Goal: Information Seeking & Learning: Find specific fact

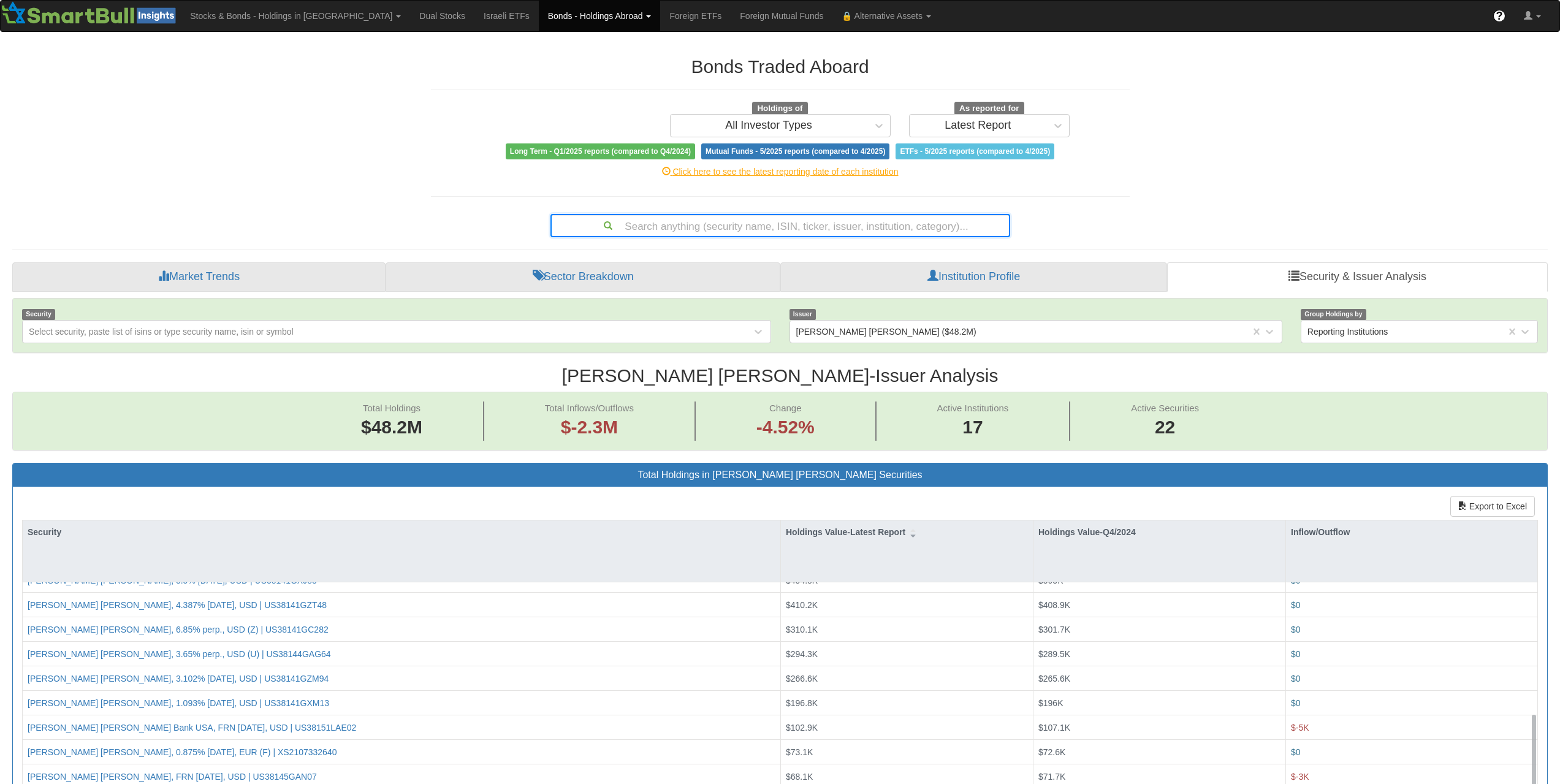
click at [802, 227] on div "Search anything (security name, ISIN, ticker, issuer, institution, category)..." at bounding box center [780, 225] width 458 height 21
type input "US46507WAB63"
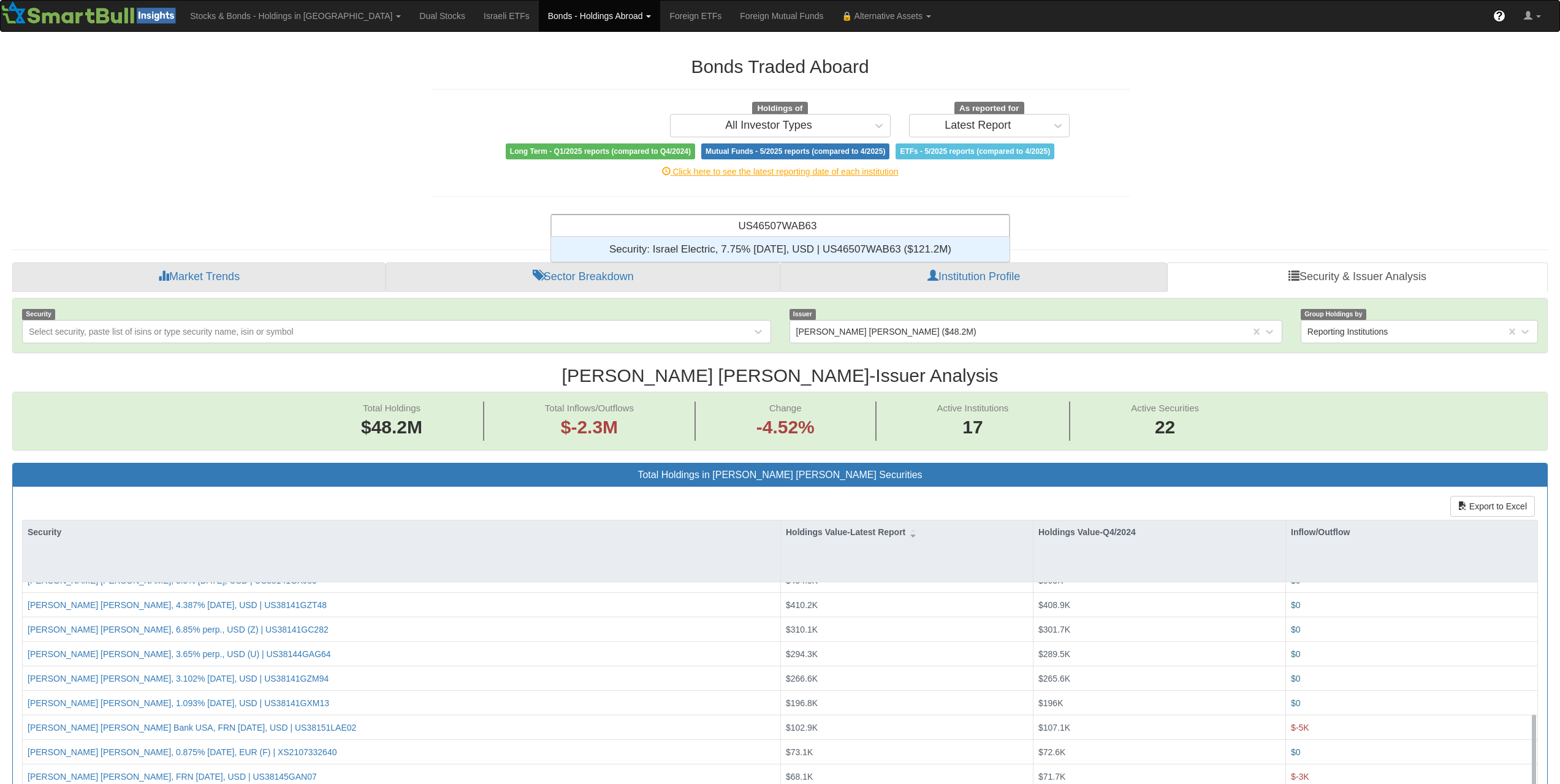
scroll to position [15, 449]
click at [805, 255] on div "Security: ‎Israel Electric, 7.75% [DATE], USD | US46507WAB63 ‎($121.2M)‏" at bounding box center [780, 249] width 458 height 24
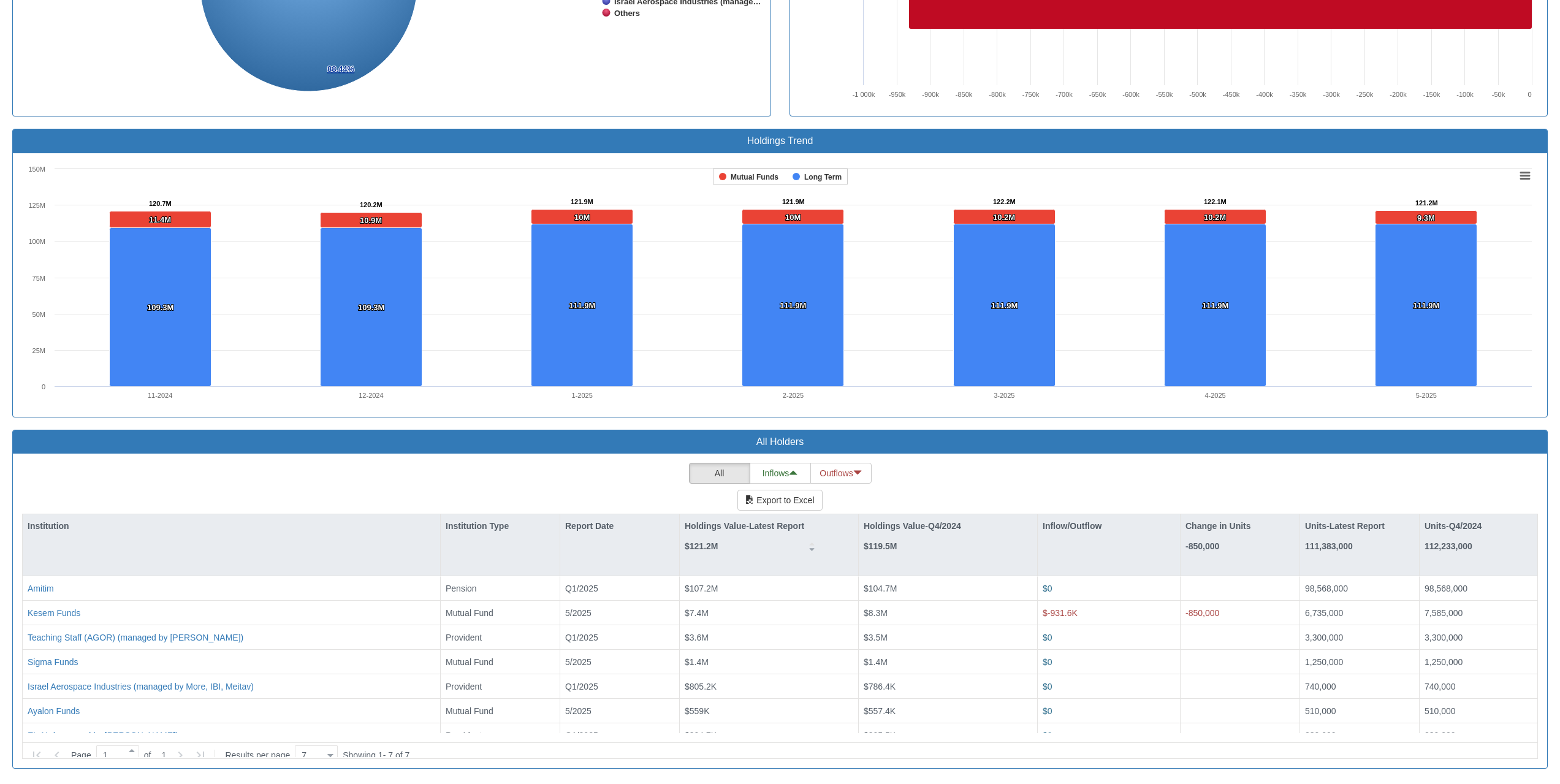
scroll to position [24275, 0]
drag, startPoint x: 882, startPoint y: 118, endPoint x: 886, endPoint y: 124, distance: 7.2
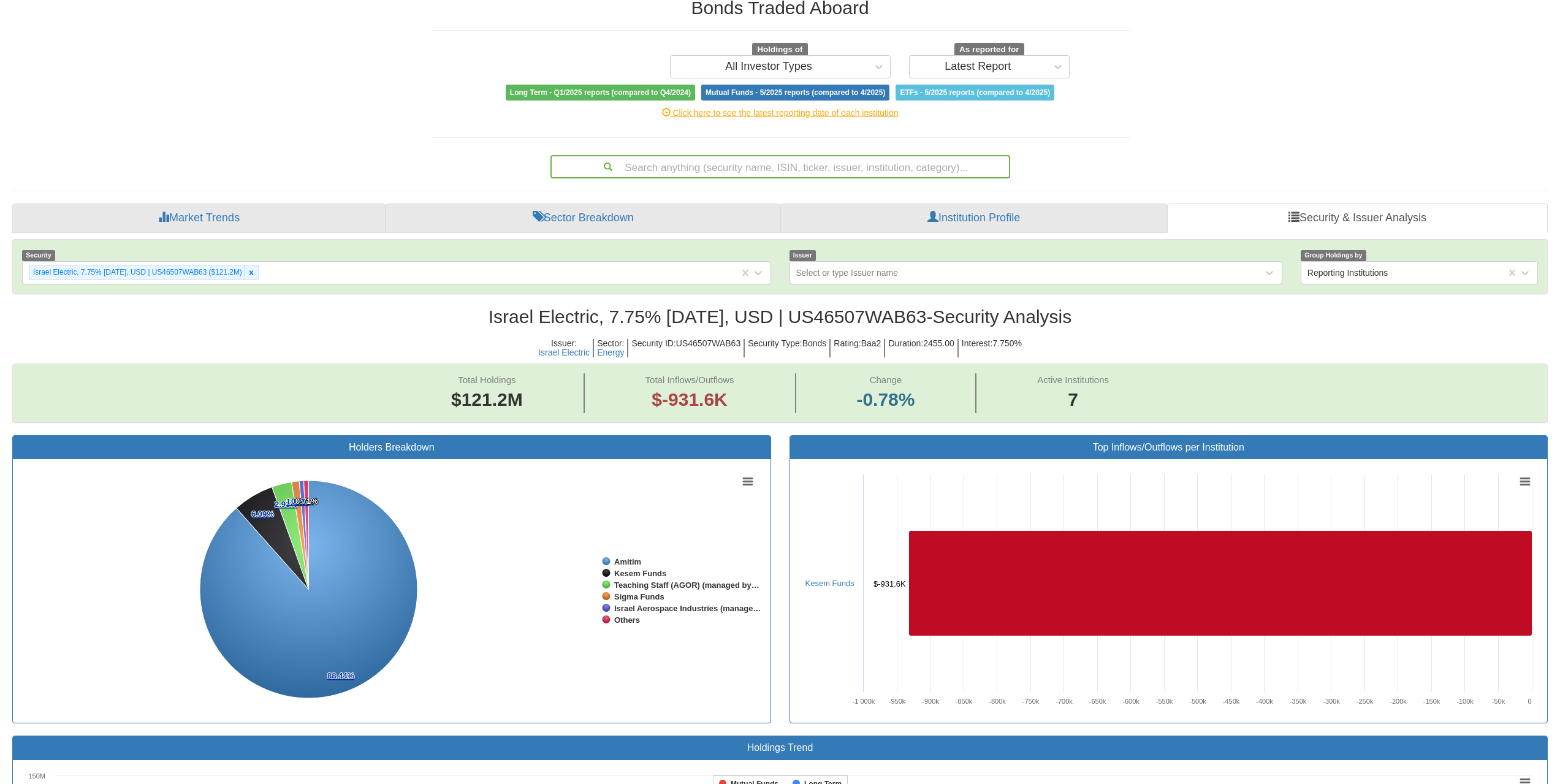
scroll to position [53, 0]
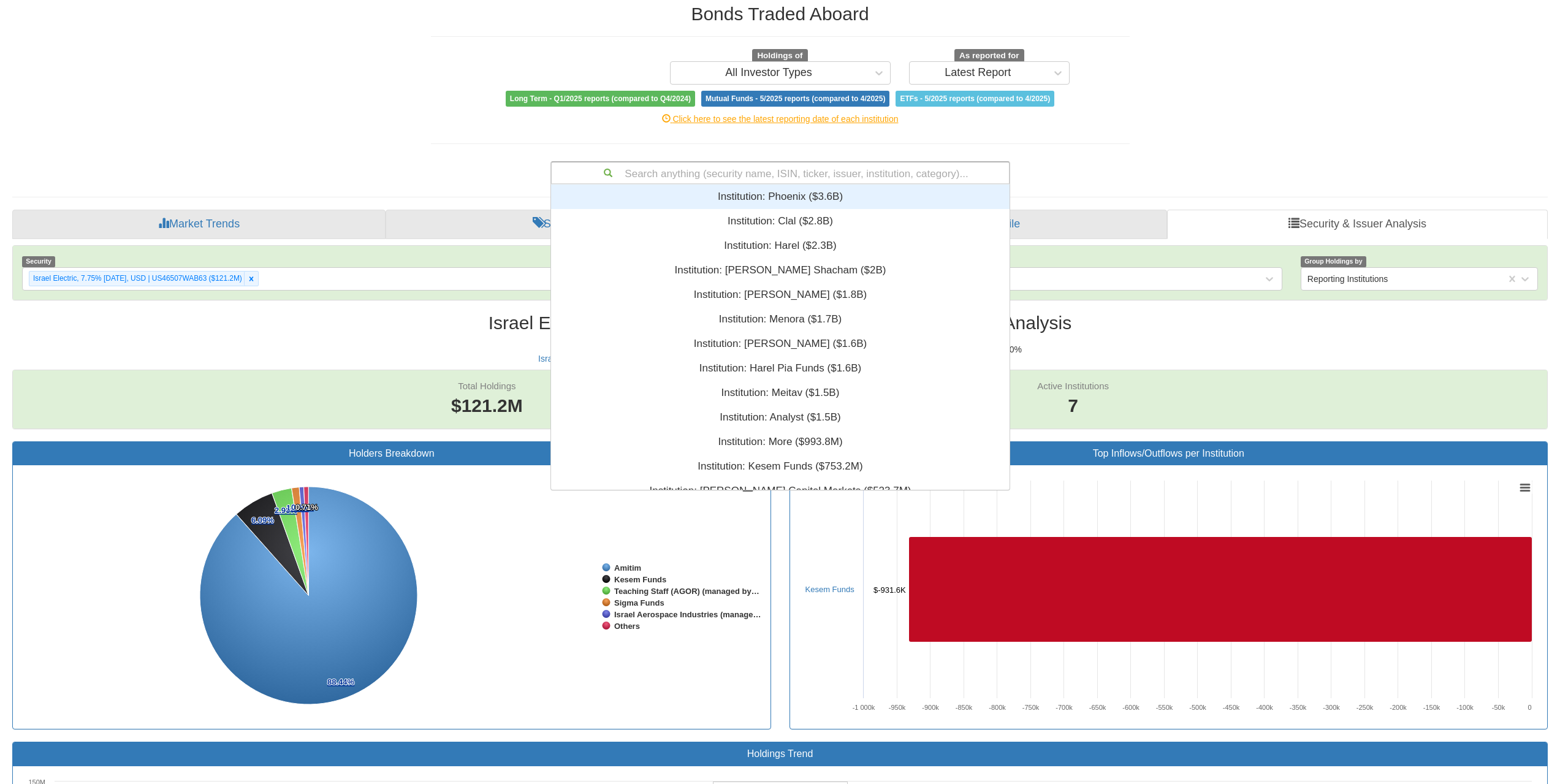
click at [819, 178] on div "Search anything (security name, ISIN, ticker, issuer, institution, category)..." at bounding box center [780, 173] width 458 height 21
paste input "US50155QAL41"
type input "US50155QAL41"
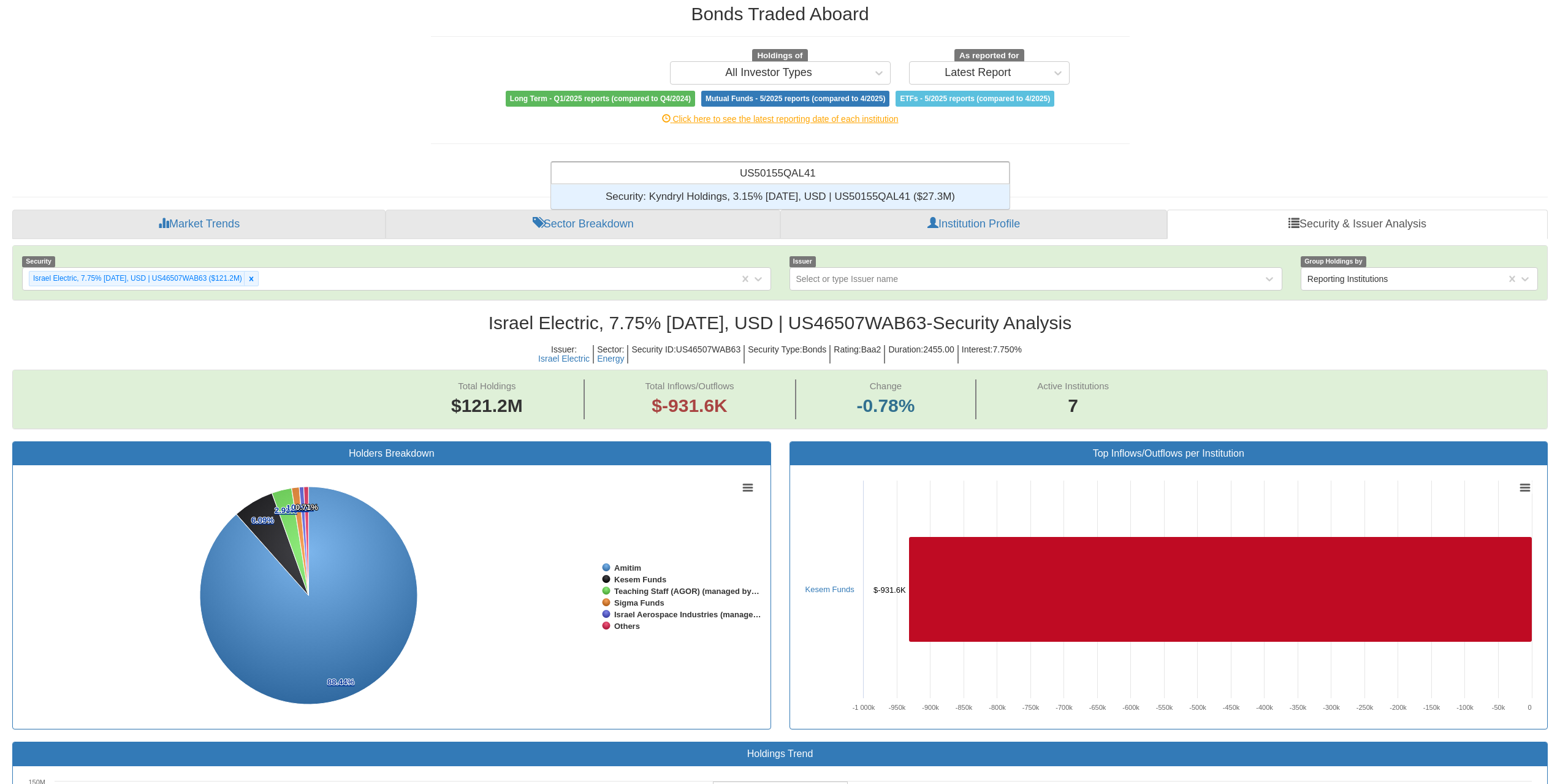
click at [785, 199] on div "Security: ‎Kyndryl Holdings, 3.15% [DATE], USD | US50155QAL41 ‎($27.3M)‏" at bounding box center [780, 196] width 458 height 24
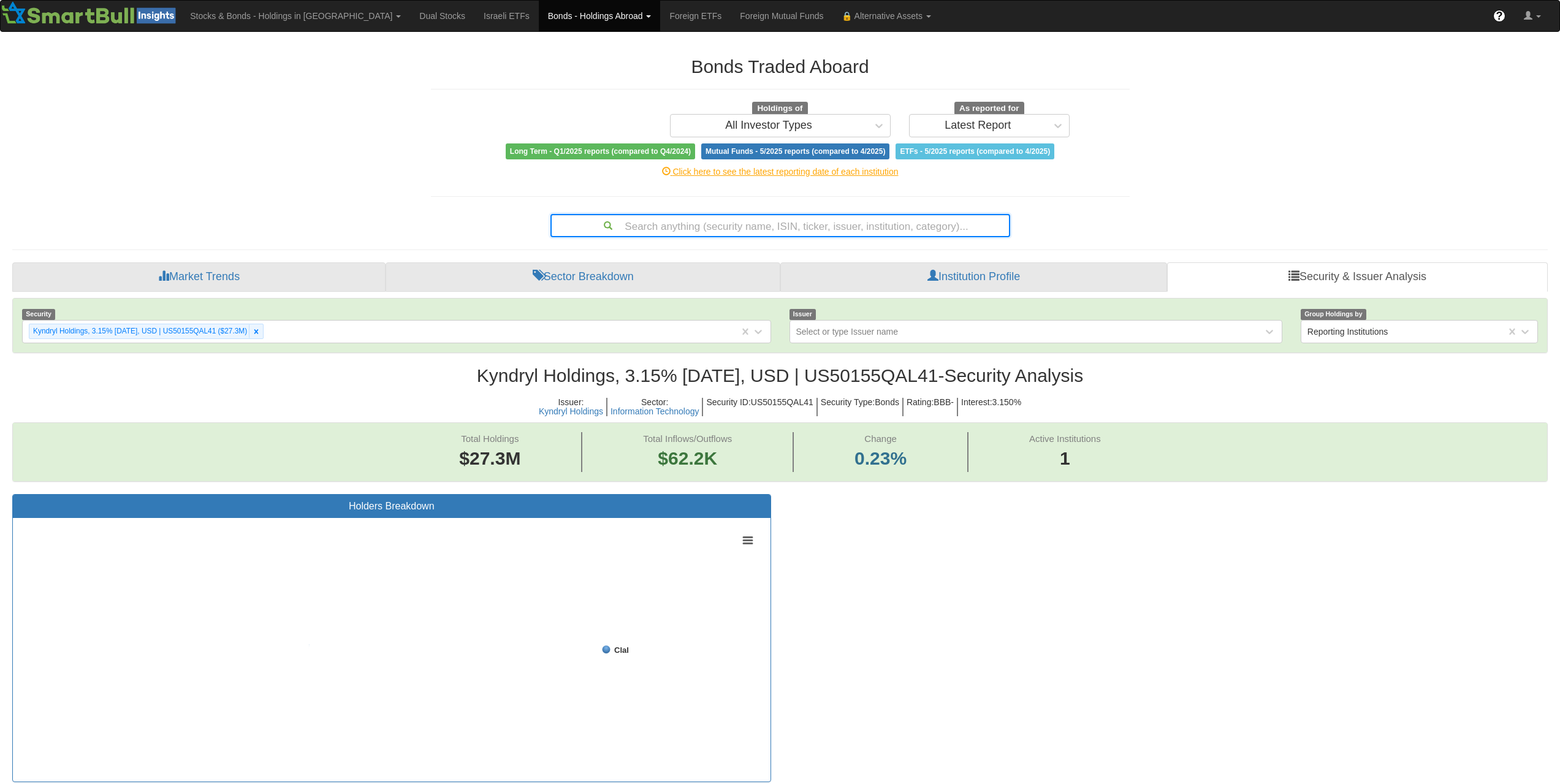
scroll to position [25, 1513]
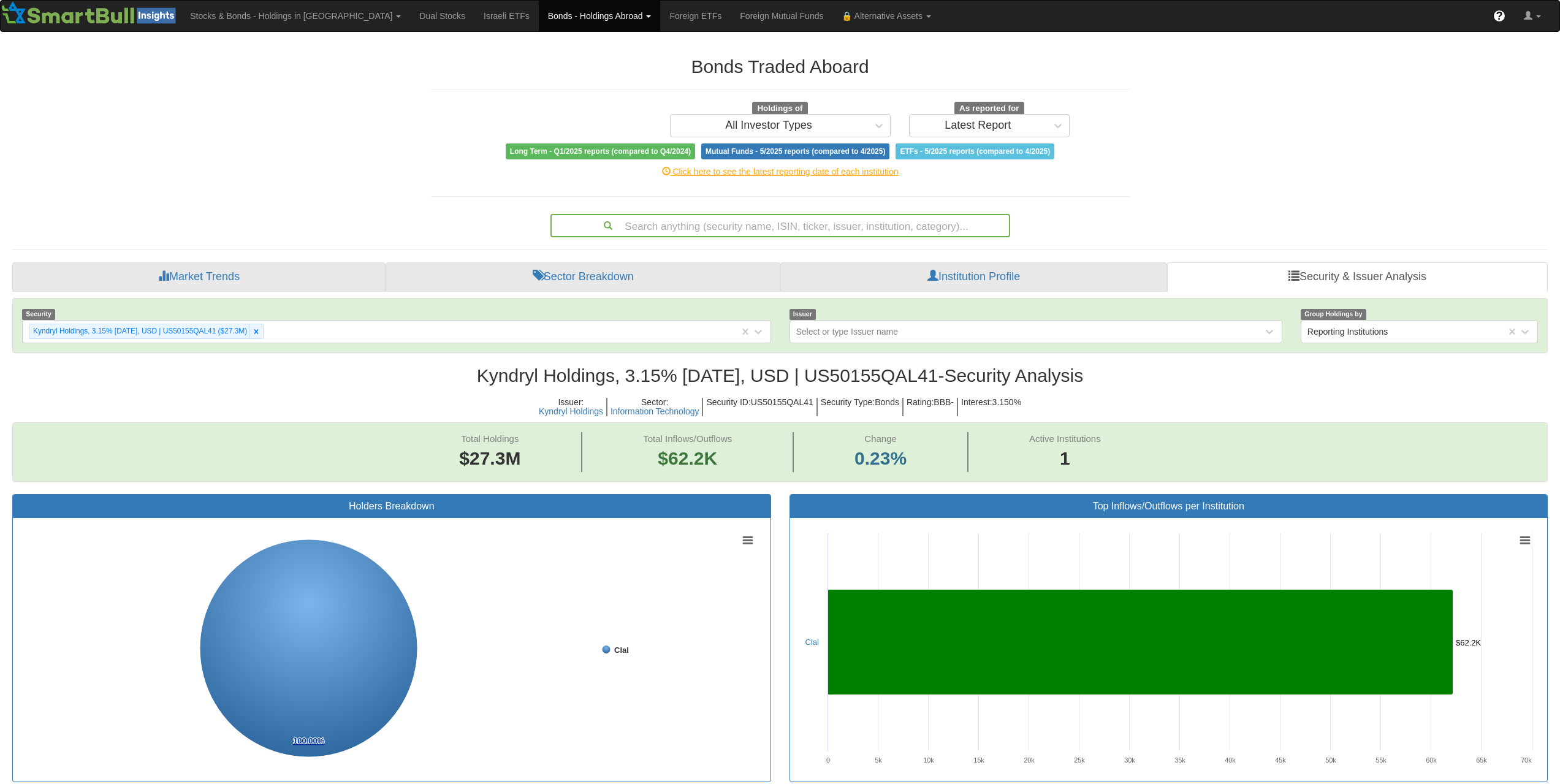
click at [742, 227] on div "Search anything (security name, ISIN, ticker, issuer, institution, category)..." at bounding box center [780, 225] width 458 height 21
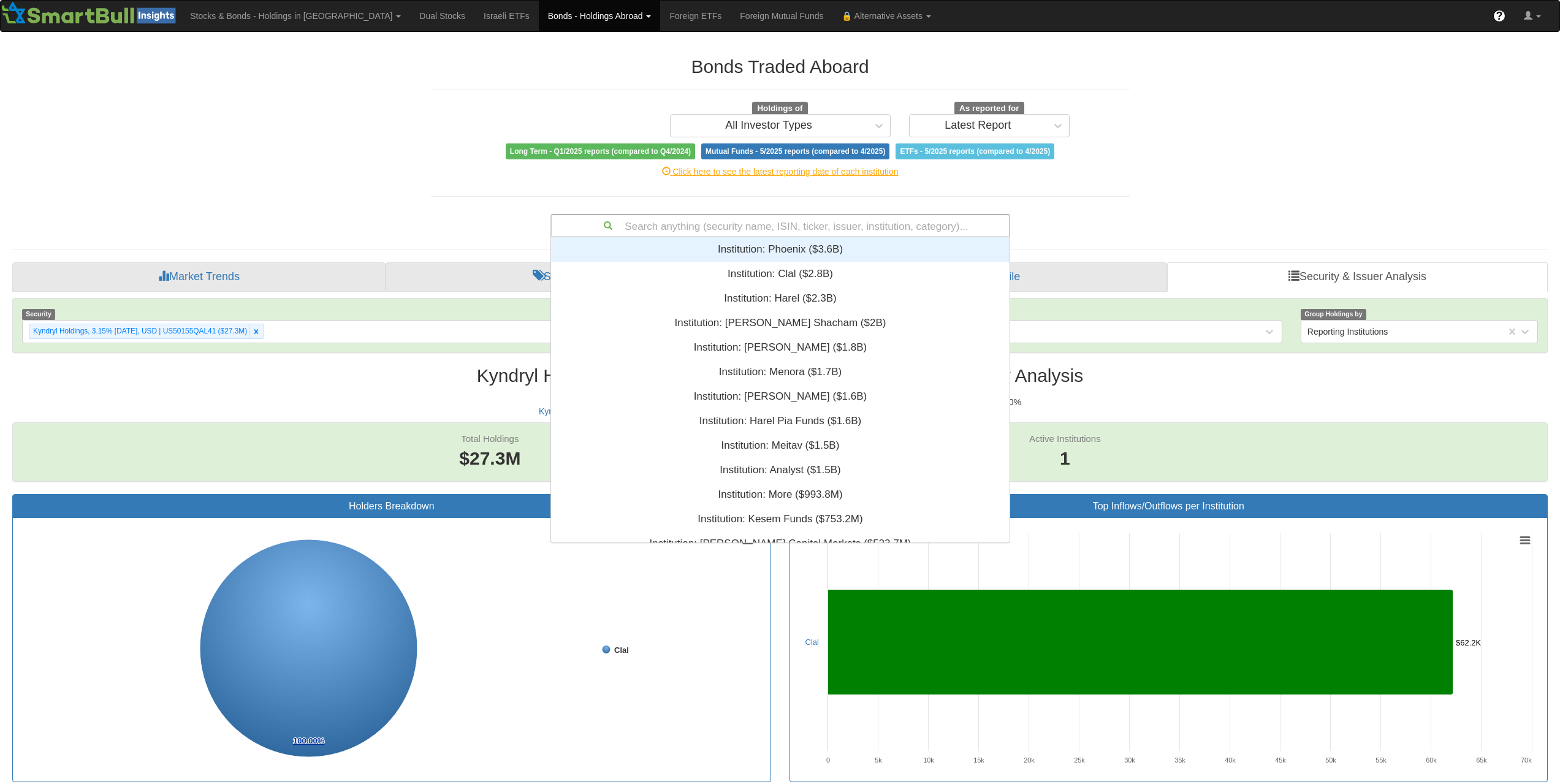
paste input "US50155QAL41"
type input "US50155QAL41"
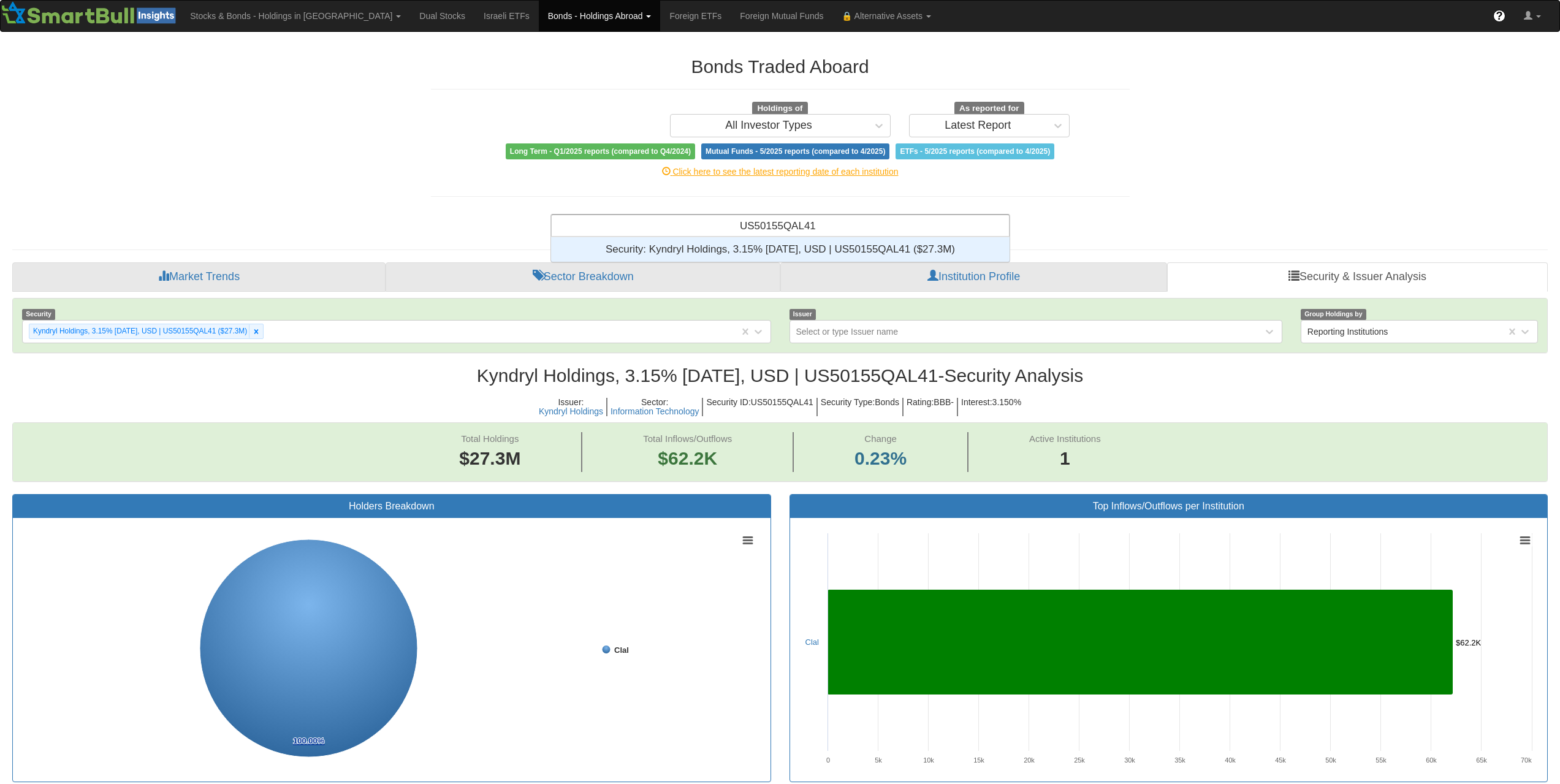
click at [817, 254] on div "Security: ‎Kyndryl Holdings, 3.15% [DATE], USD | US50155QAL41 ‎($27.3M)‏" at bounding box center [780, 249] width 458 height 24
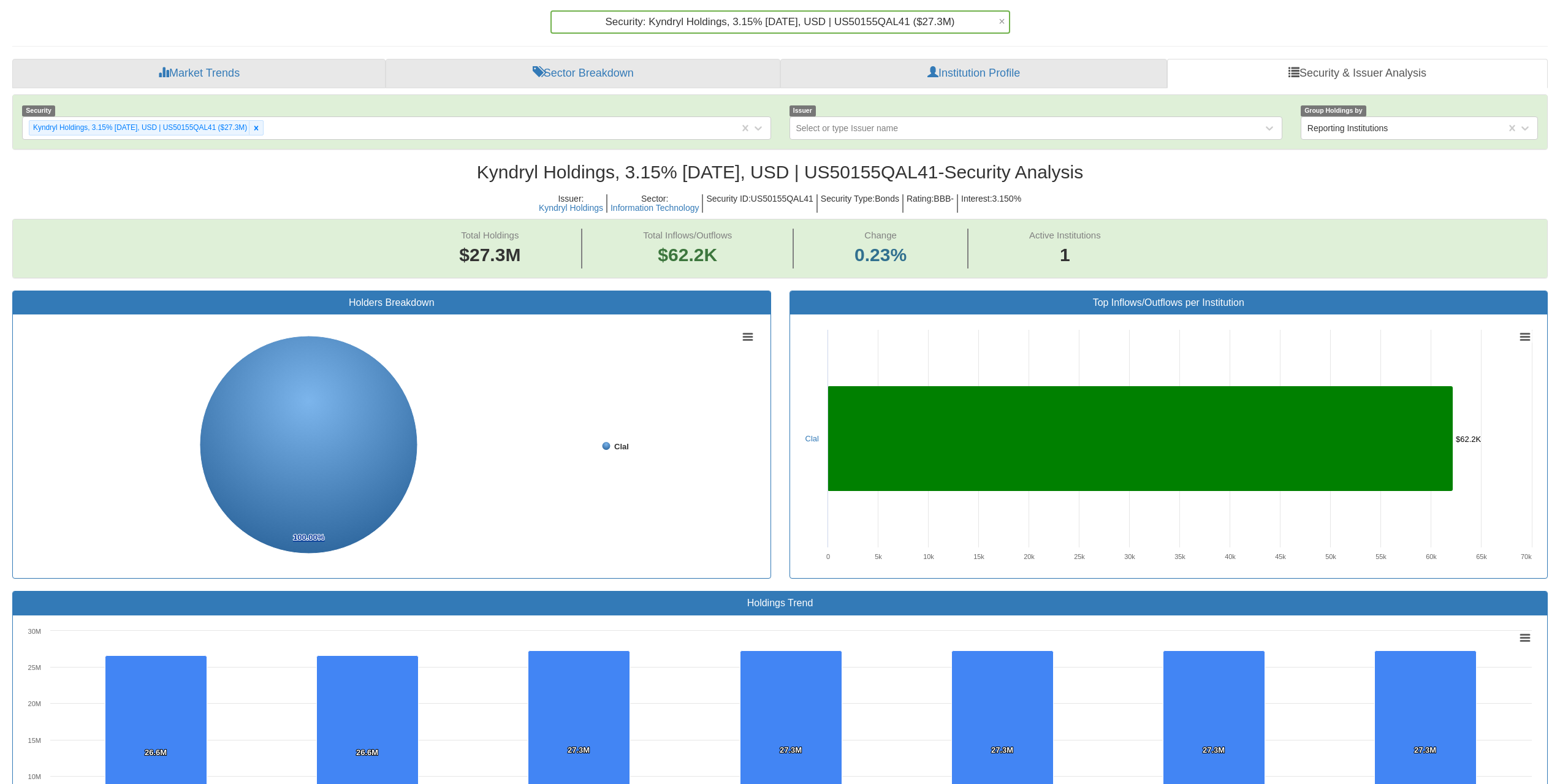
scroll to position [175, 0]
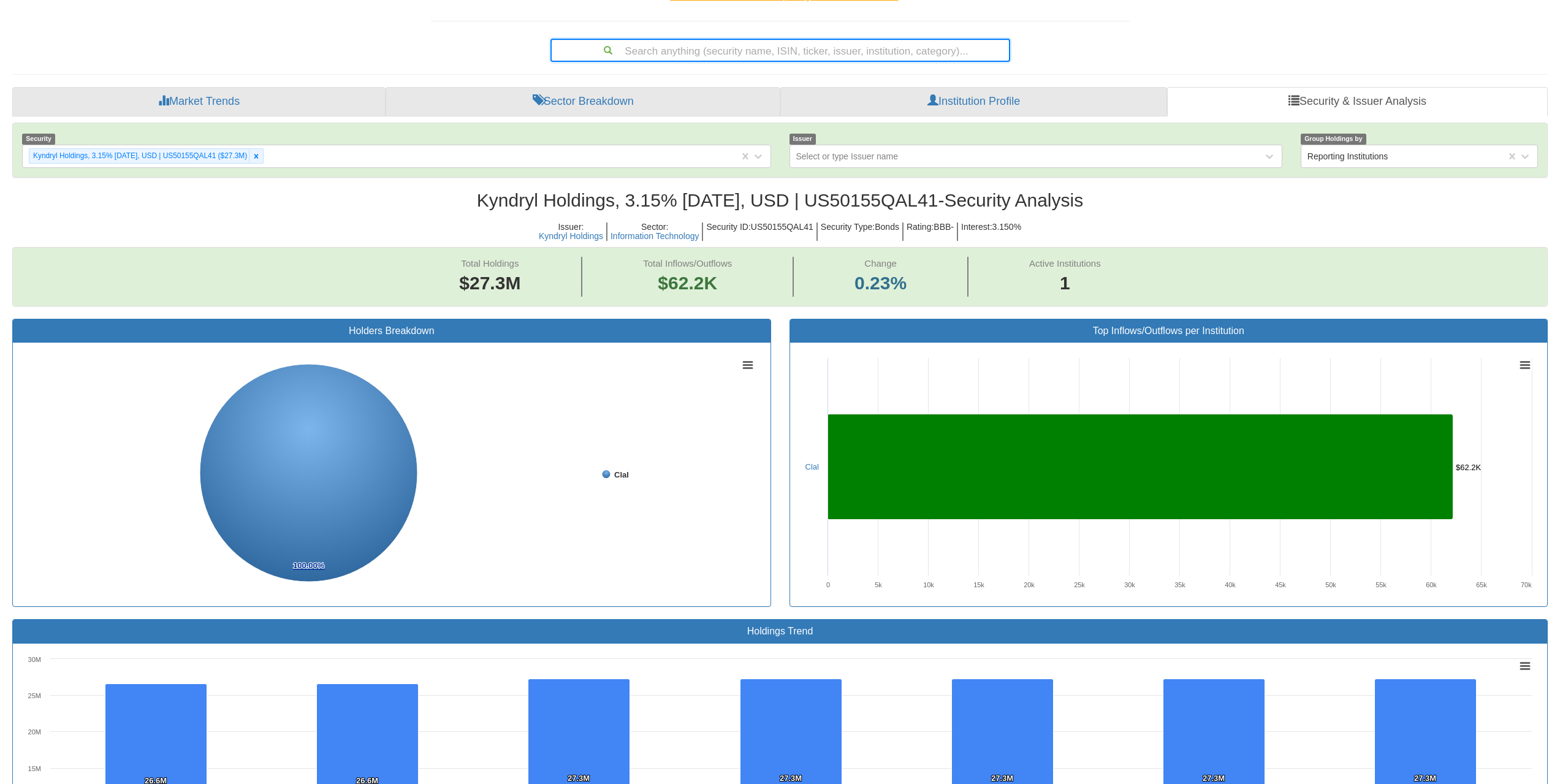
click at [925, 56] on div "Search anything (security name, ISIN, ticker, issuer, institution, category)..." at bounding box center [780, 50] width 458 height 21
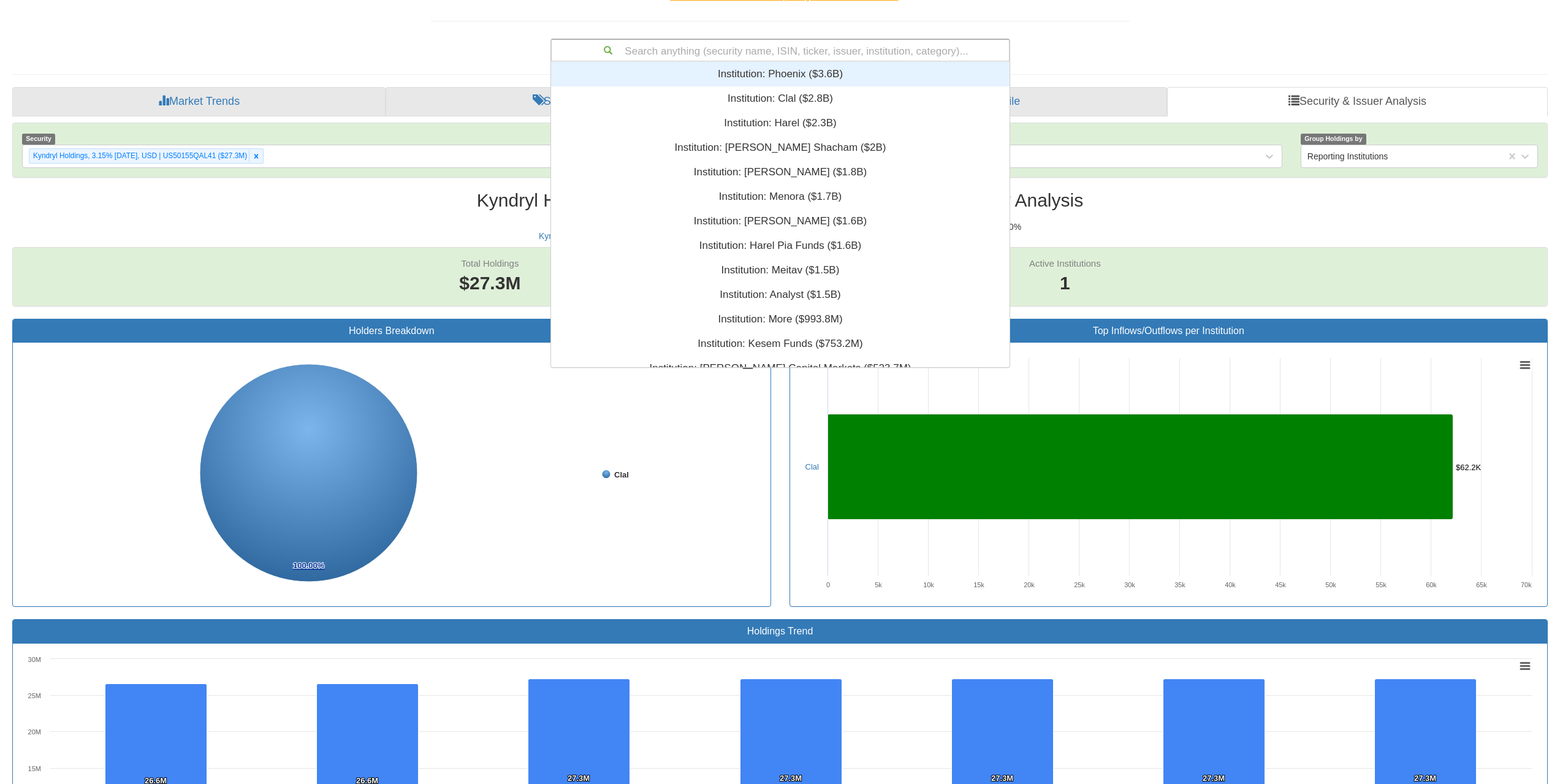
paste input "US46647PBP09"
type input "US46647PBP09"
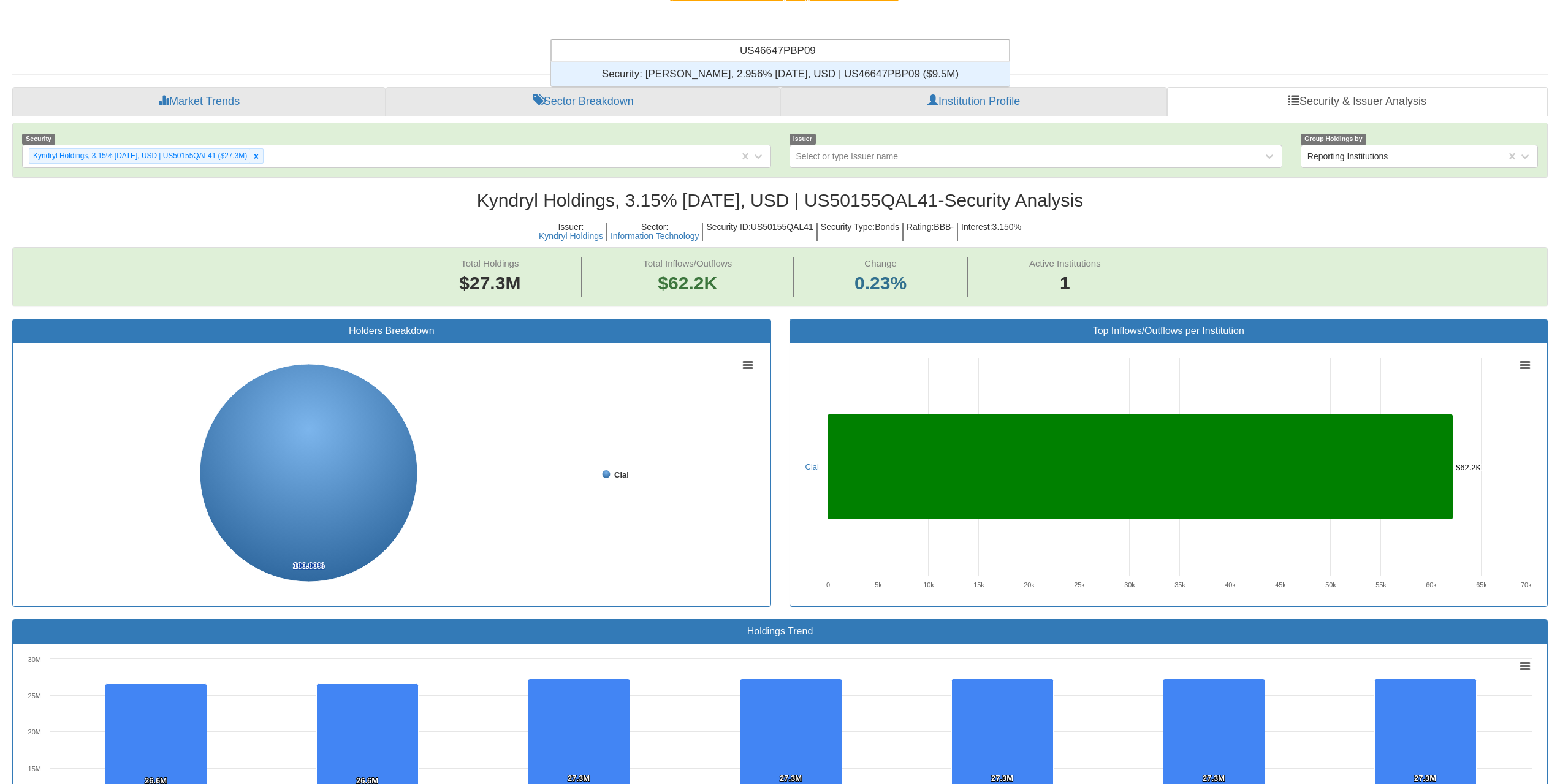
click at [828, 67] on div "Security: ‎[PERSON_NAME], 2.956% [DATE], USD | US46647PBP09 ‎($9.5M)‏" at bounding box center [780, 74] width 458 height 24
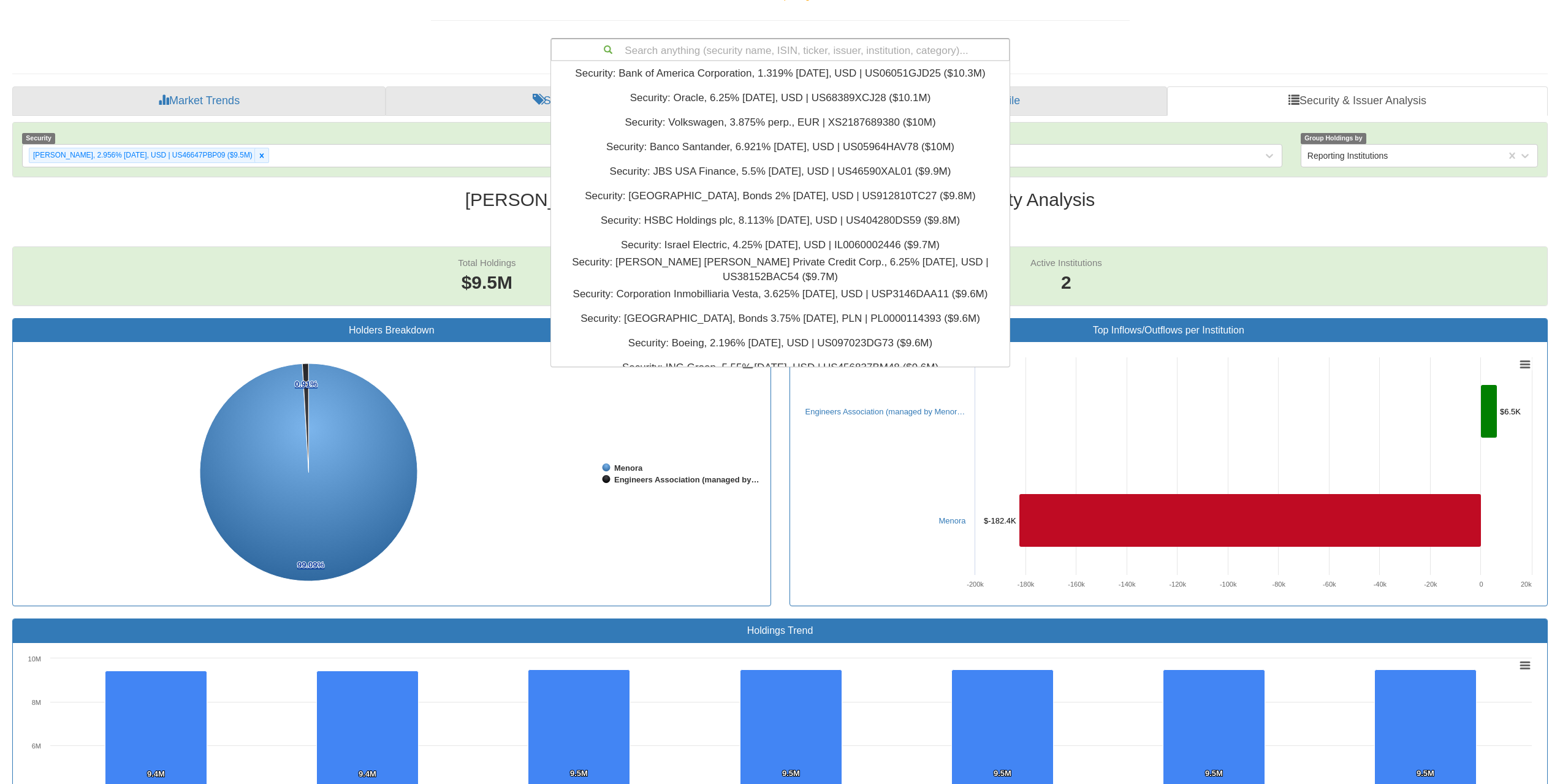
scroll to position [62, 0]
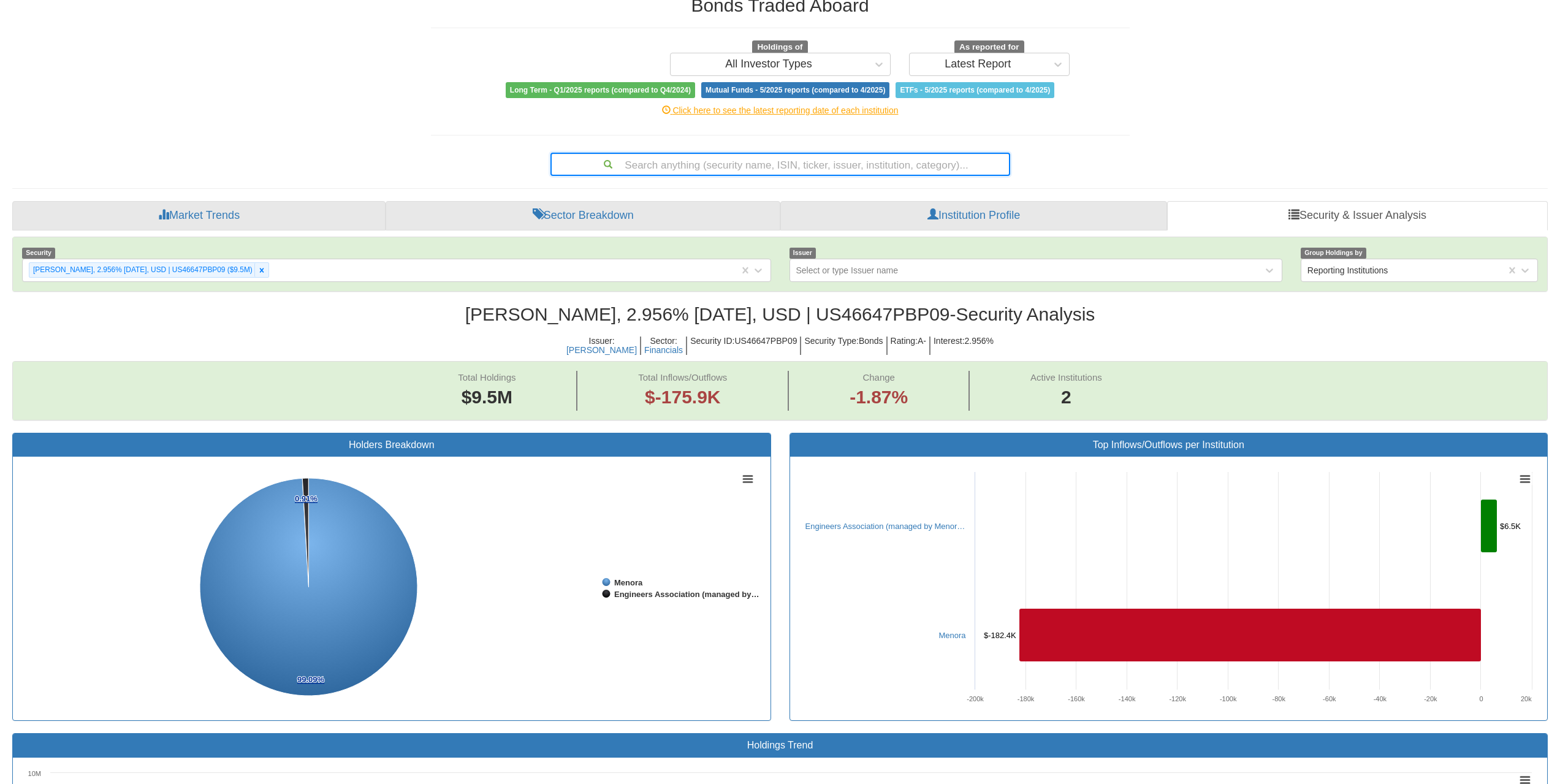
click at [831, 159] on div "Search anything (security name, ISIN, ticker, issuer, institution, category)..." at bounding box center [780, 164] width 458 height 21
paste input "US46507WAB63"
type input "US46507WAB63"
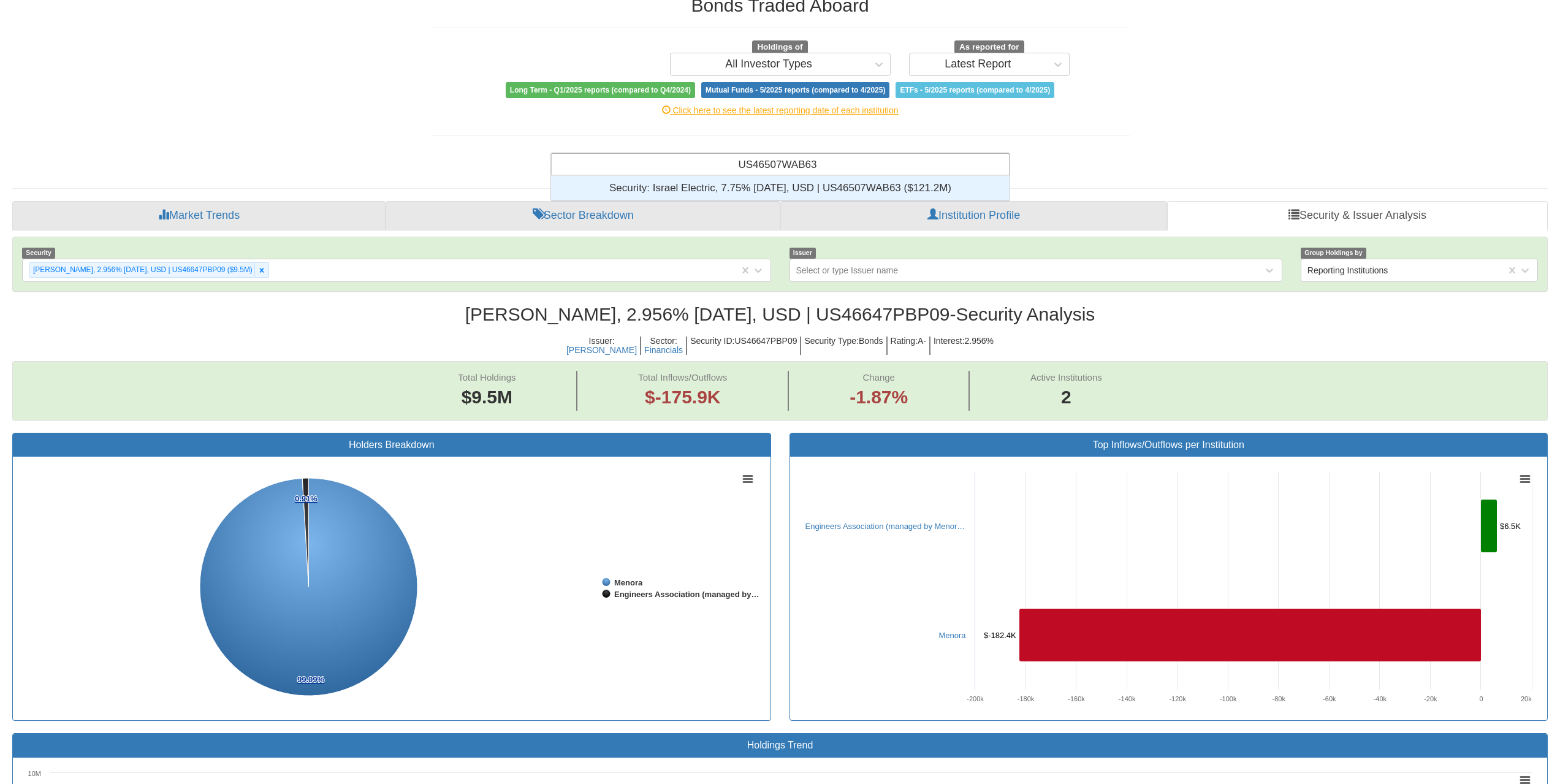
scroll to position [15, 449]
click at [829, 176] on div "Security: ‎Israel Electric, 7.75% [DATE], USD | US46507WAB63 ‎($121.2M)‏" at bounding box center [780, 188] width 458 height 24
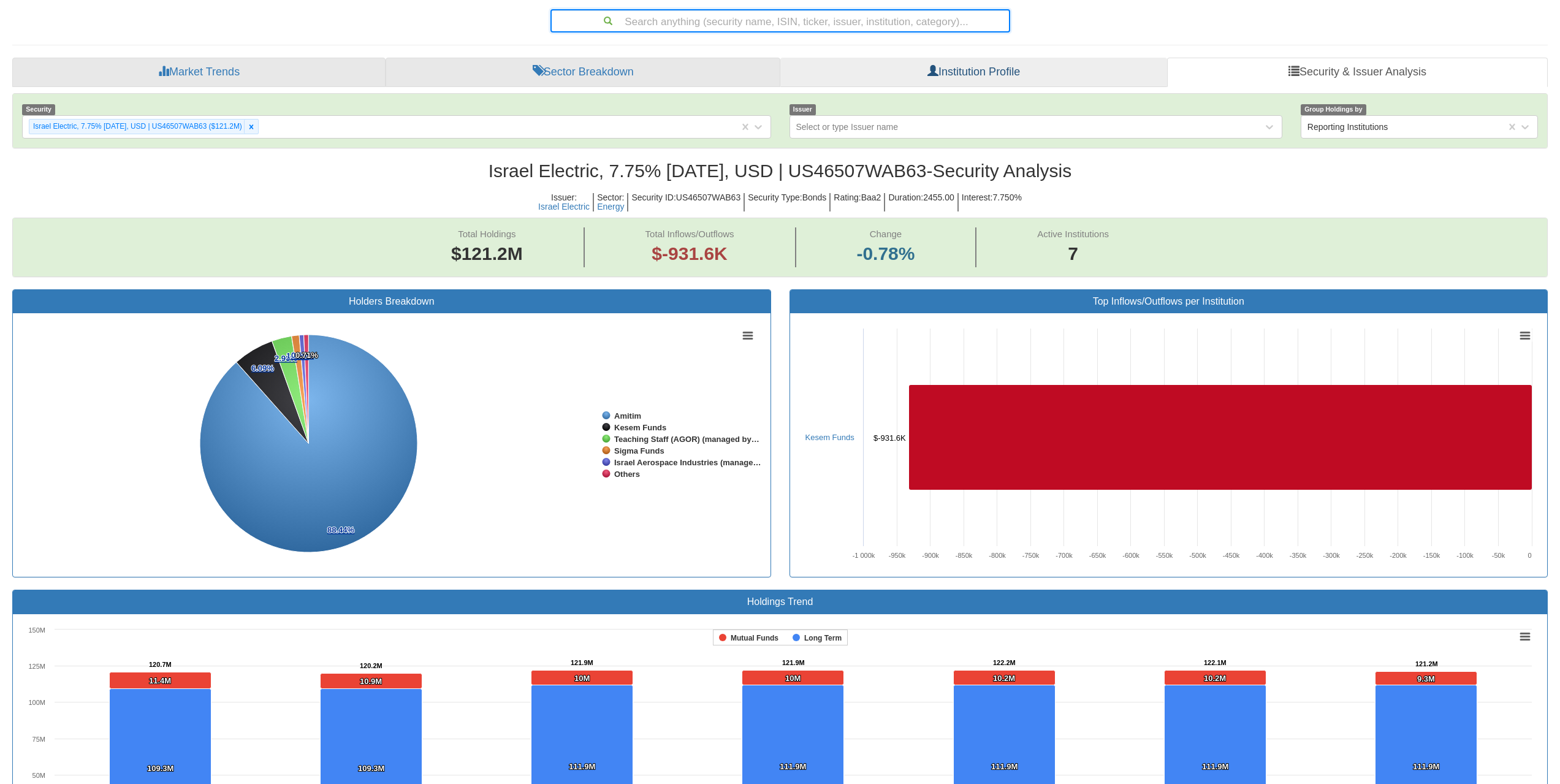
scroll to position [114, 0]
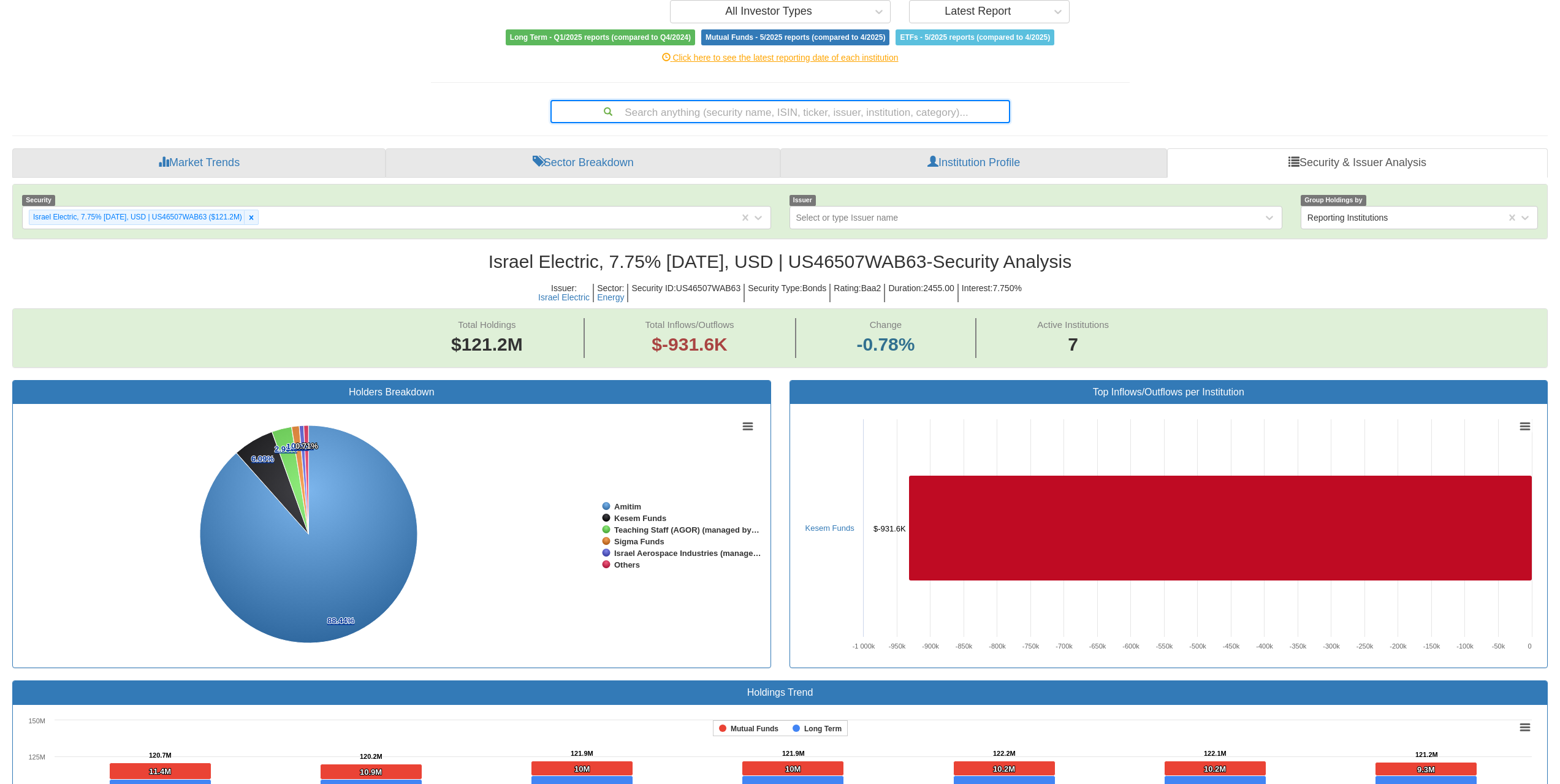
click at [837, 106] on div "Search anything (security name, ISIN, ticker, issuer, institution, category)..." at bounding box center [780, 111] width 458 height 21
paste input "US446150BE30"
type input "US446150BE30"
